Goal: Task Accomplishment & Management: Use online tool/utility

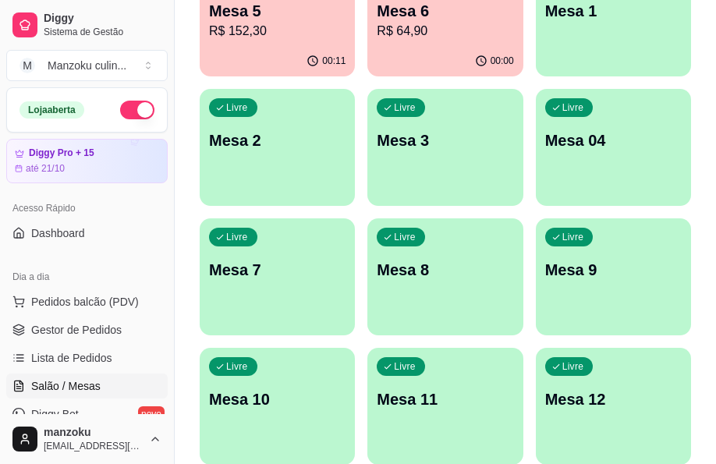
scroll to position [312, 0]
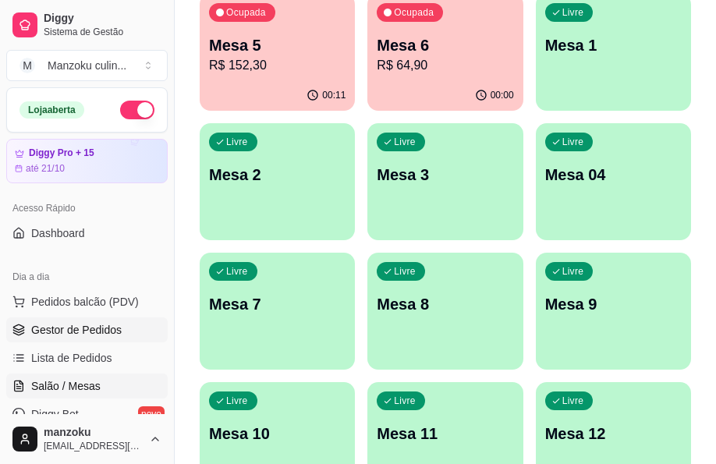
click at [96, 326] on span "Gestor de Pedidos" at bounding box center [76, 330] width 90 height 16
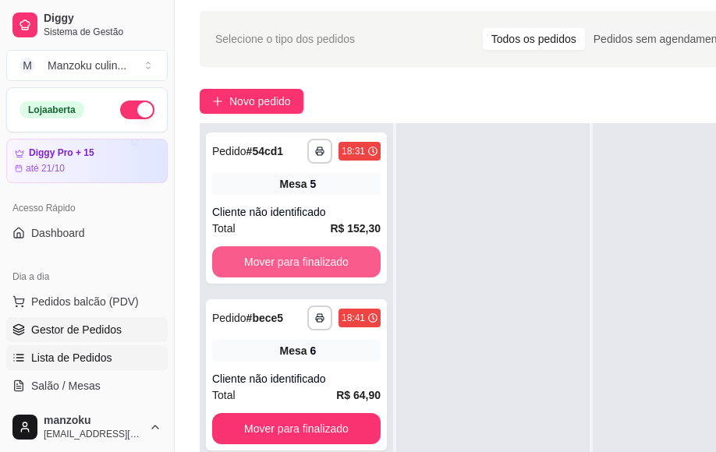
scroll to position [78, 0]
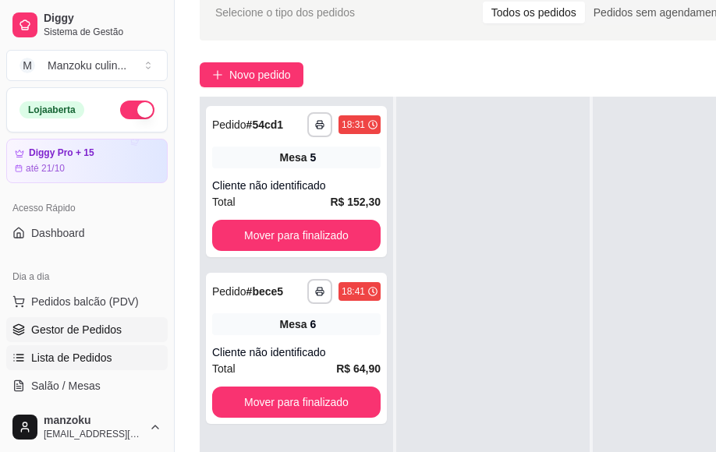
click at [90, 364] on span "Lista de Pedidos" at bounding box center [71, 358] width 81 height 16
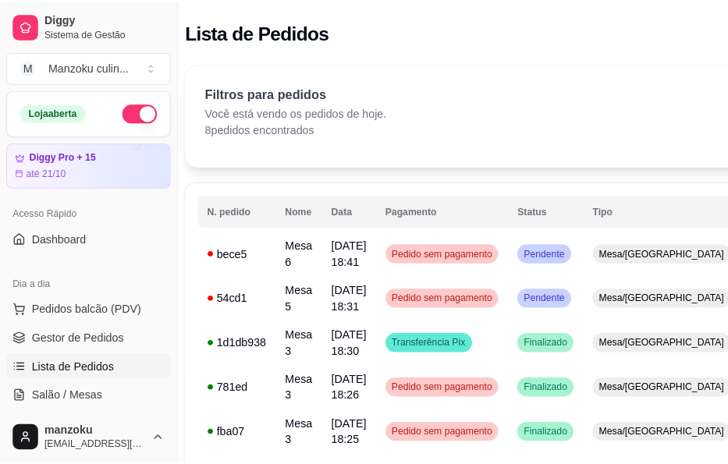
scroll to position [0, 13]
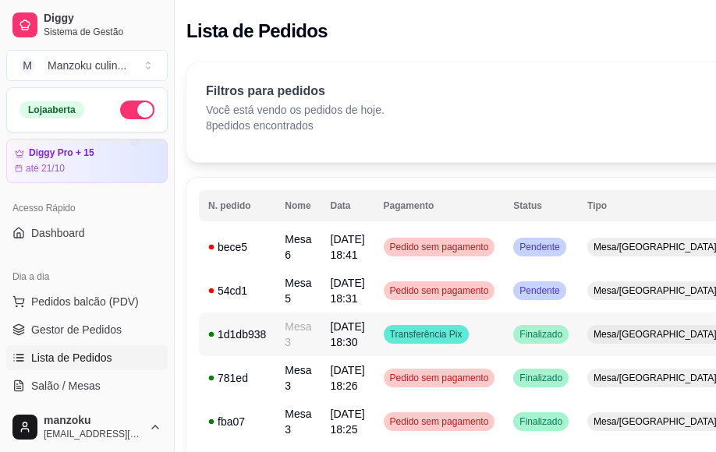
click at [391, 328] on td "Transferência Pix" at bounding box center [439, 335] width 130 height 44
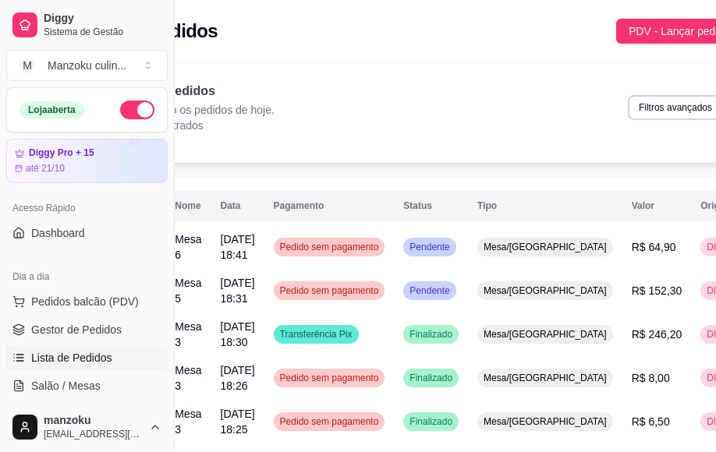
scroll to position [0, 133]
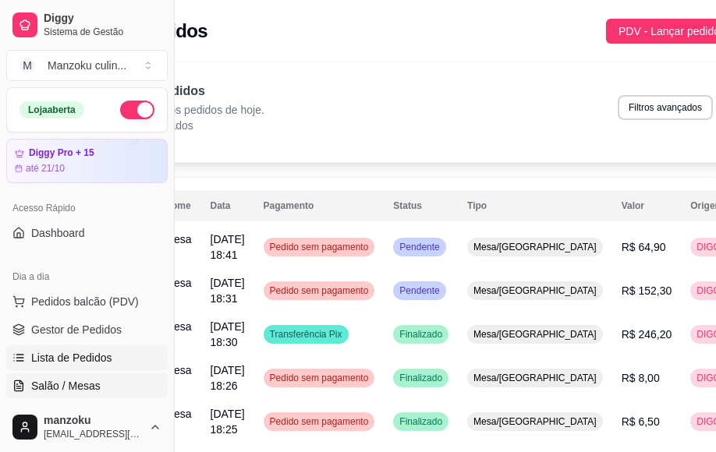
click at [68, 382] on span "Salão / Mesas" at bounding box center [65, 386] width 69 height 16
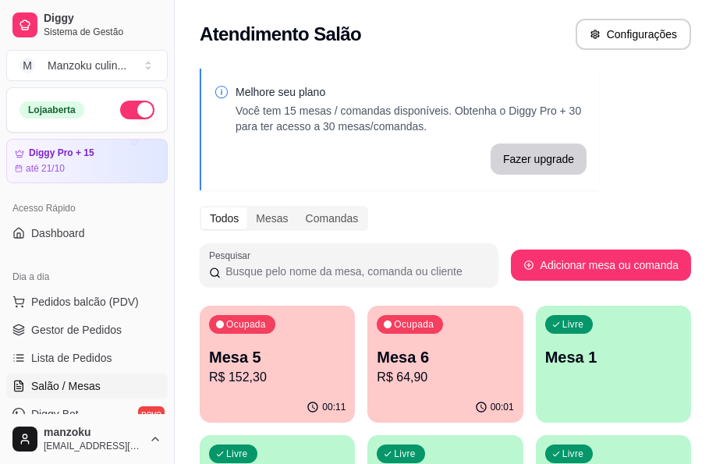
click at [466, 349] on p "Mesa 6" at bounding box center [445, 357] width 137 height 22
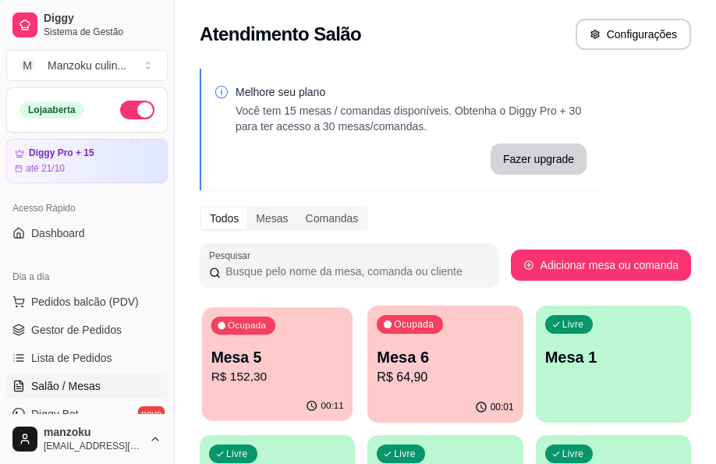
click at [289, 335] on div "Ocupada Mesa 5 R$ 152,30" at bounding box center [277, 349] width 151 height 84
